Goal: Find specific page/section: Find specific page/section

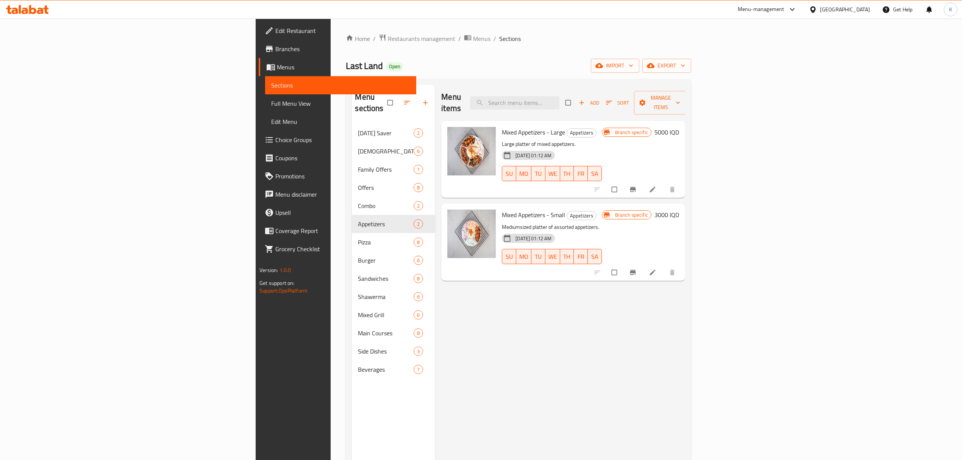
click at [388, 34] on span "Restaurants management" at bounding box center [421, 38] width 67 height 9
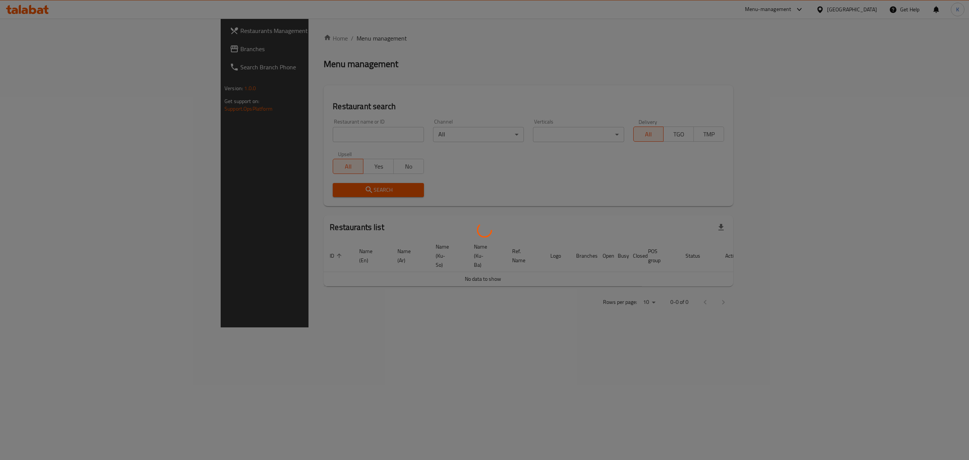
click at [232, 139] on div at bounding box center [484, 230] width 969 height 460
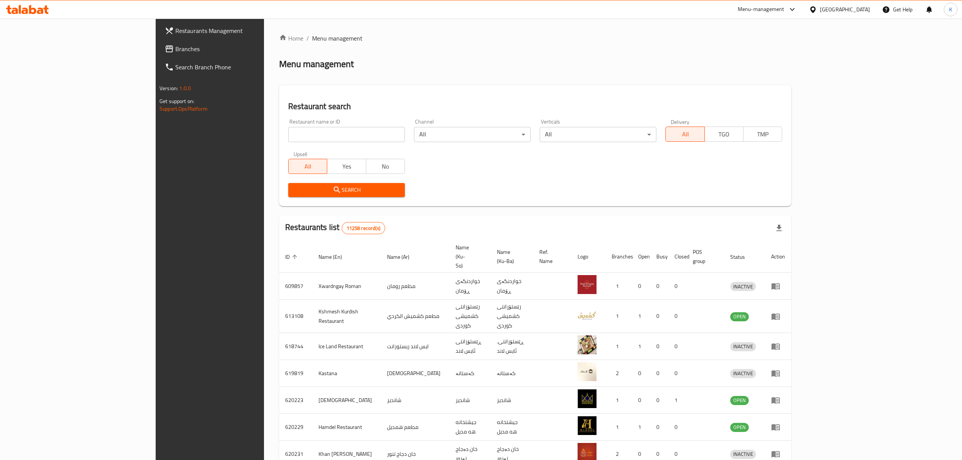
click at [279, 137] on div "Home / Menu management Menu management Restaurant search Restaurant name or ID …" at bounding box center [535, 304] width 512 height 540
click at [288, 137] on input "search" at bounding box center [346, 134] width 117 height 15
type input "eskan rest"
click button "Search" at bounding box center [346, 190] width 117 height 14
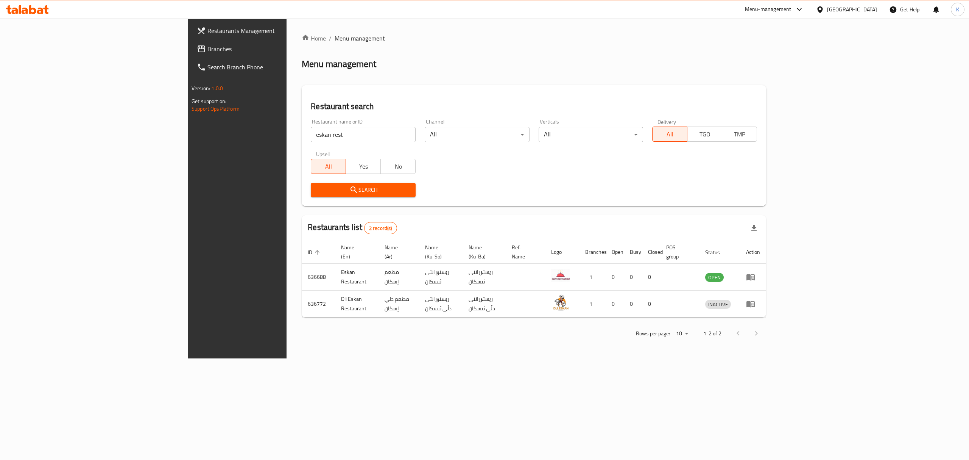
click at [792, 11] on div "Menu-management" at bounding box center [768, 9] width 47 height 9
click at [753, 90] on div "Restaurant-Management" at bounding box center [768, 83] width 72 height 17
